Goal: Check status: Check status

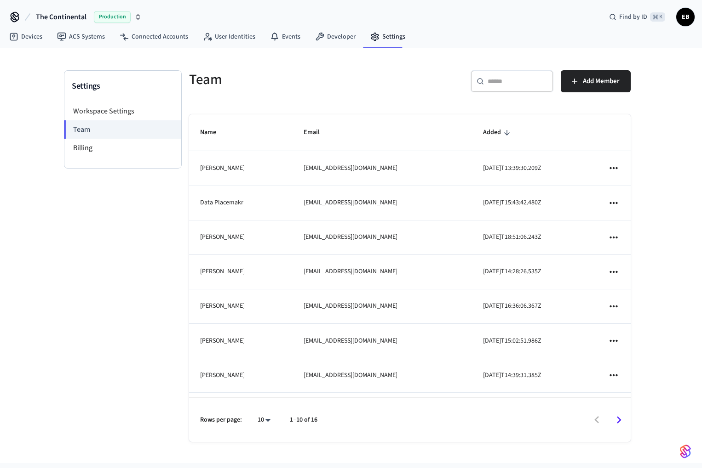
click at [55, 16] on span "The Continental" at bounding box center [61, 16] width 51 height 11
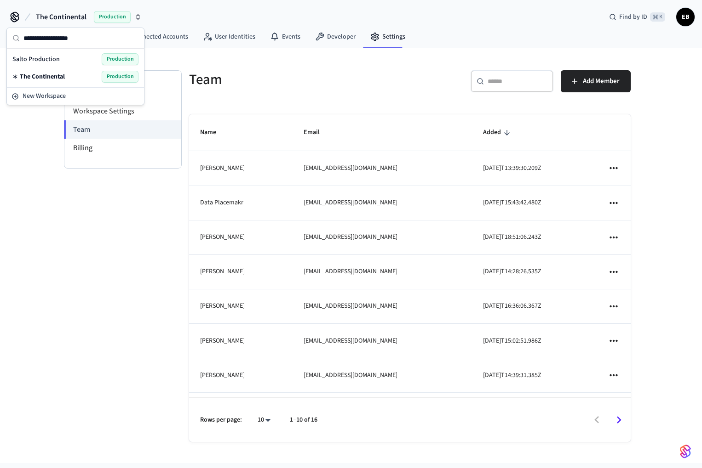
click at [325, 73] on h5 "Team" at bounding box center [296, 79] width 215 height 19
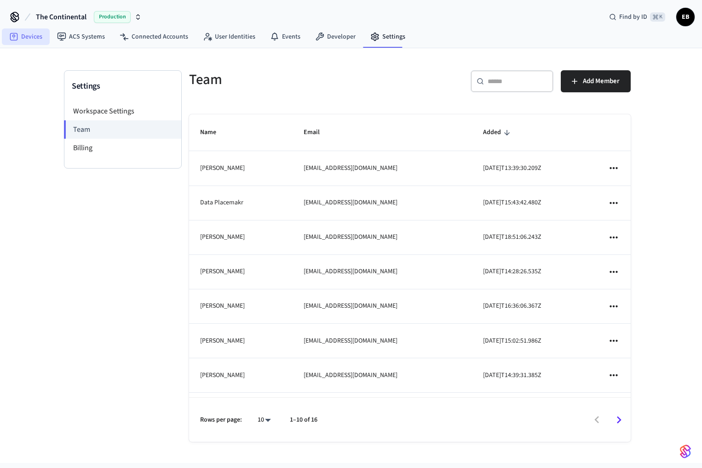
click at [34, 36] on link "Devices" at bounding box center [26, 37] width 48 height 17
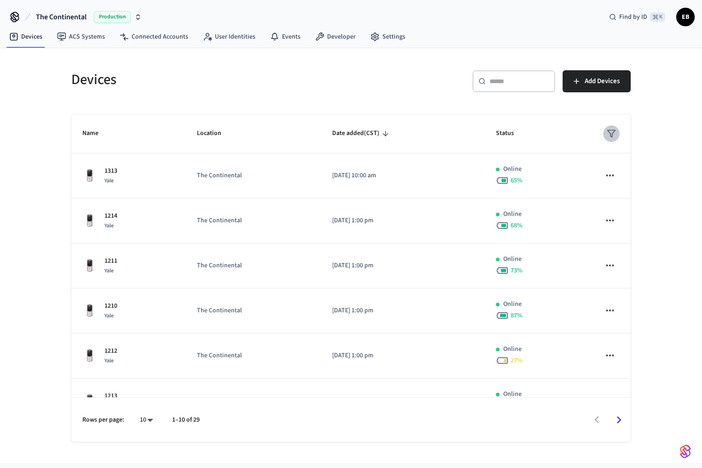
click at [597, 134] on icon "sticky table" at bounding box center [610, 133] width 9 height 9
click at [597, 180] on li "Offline" at bounding box center [627, 186] width 48 height 25
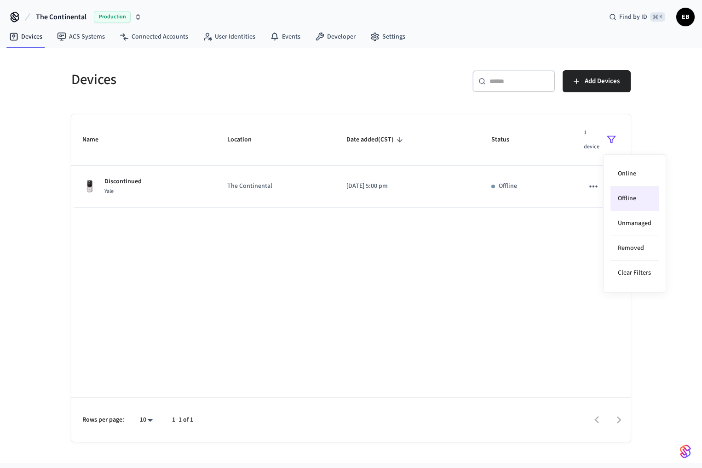
click at [505, 243] on div at bounding box center [351, 234] width 702 height 468
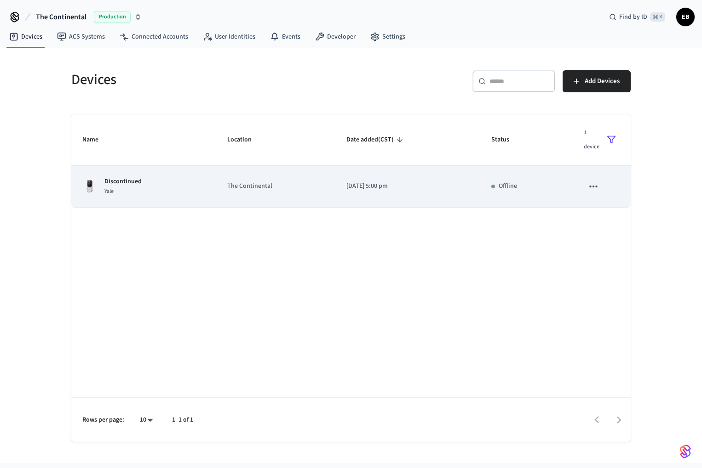
click at [219, 185] on td "The Continental" at bounding box center [276, 187] width 120 height 42
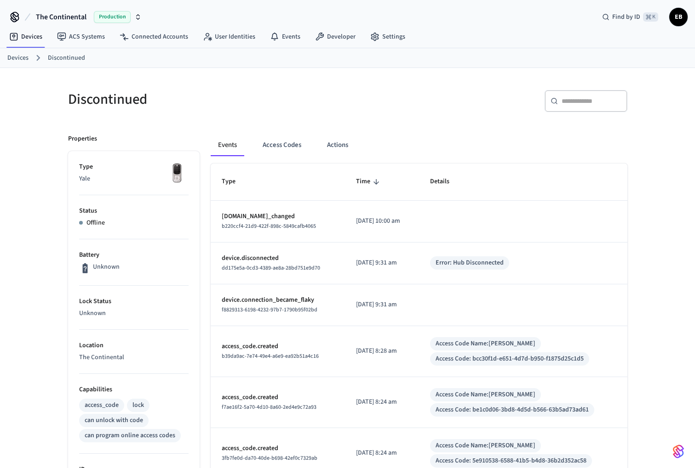
click at [237, 91] on h5 "Discontinued" at bounding box center [205, 99] width 274 height 19
click at [23, 60] on link "Devices" at bounding box center [17, 58] width 21 height 10
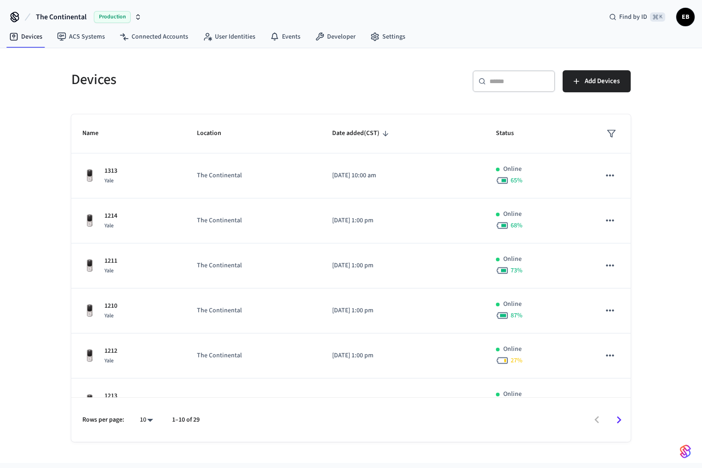
click at [597, 84] on div "Devices ​ ​ Add Devices Name Location Date added (CST) Status 1313 Yale The Con…" at bounding box center [351, 255] width 702 height 415
